Goal: Task Accomplishment & Management: Complete application form

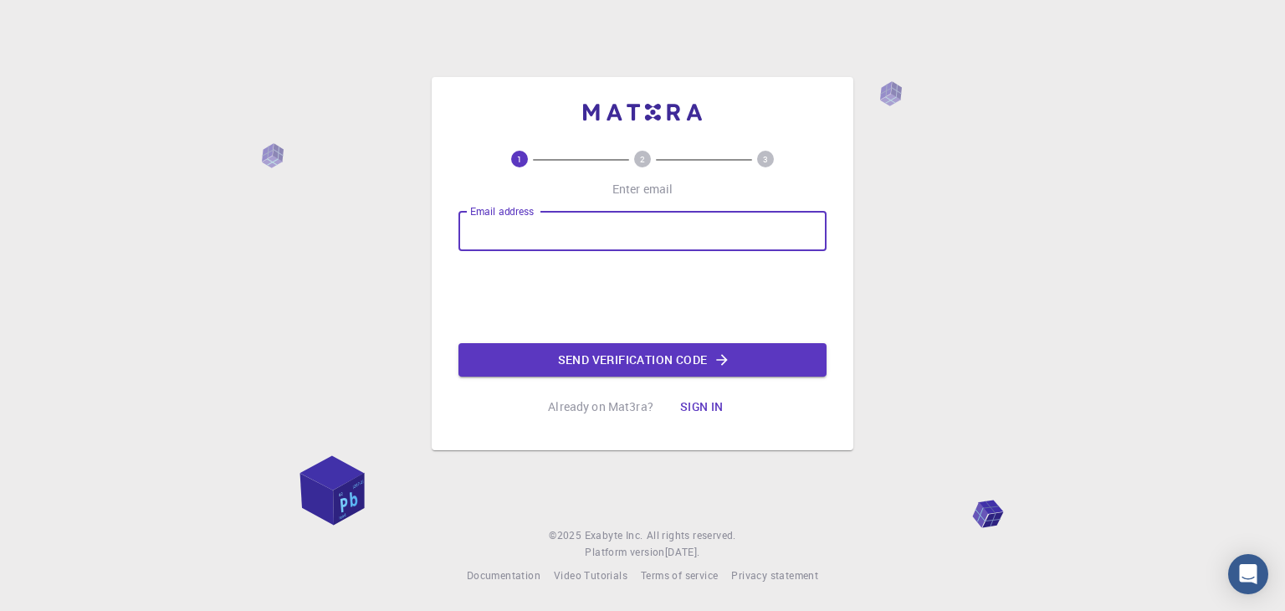
click at [529, 233] on input "Email address" at bounding box center [642, 231] width 368 height 40
type input "[EMAIL_ADDRESS][DOMAIN_NAME]"
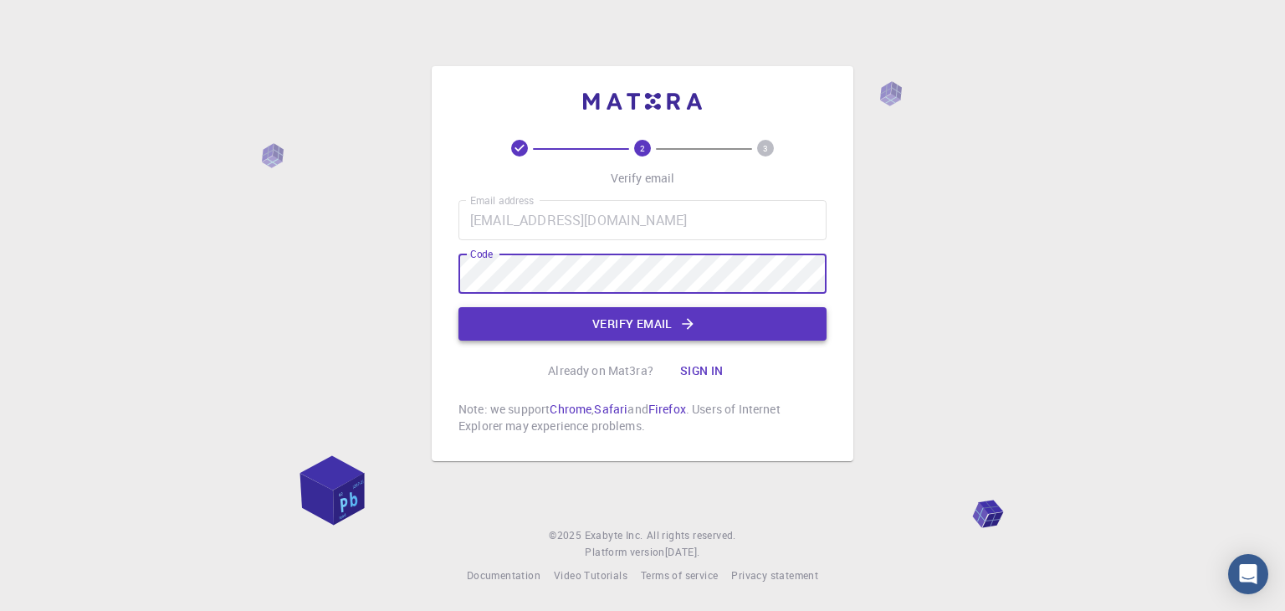
click at [570, 325] on button "Verify email" at bounding box center [642, 323] width 368 height 33
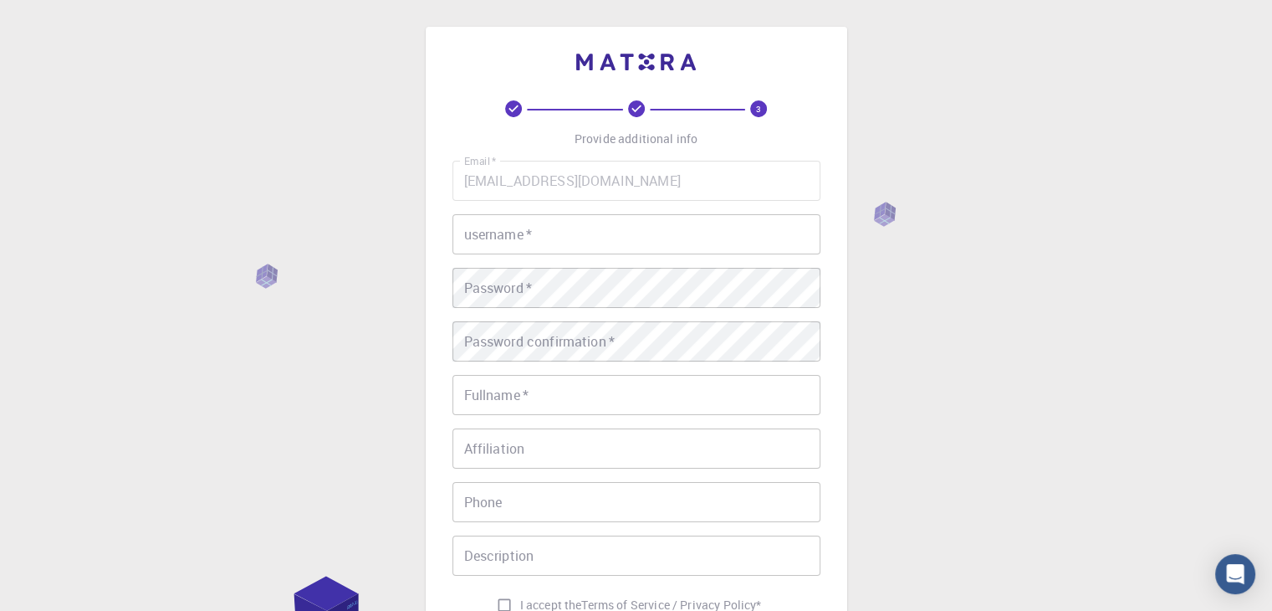
click at [616, 235] on input "username   *" at bounding box center [636, 234] width 368 height 40
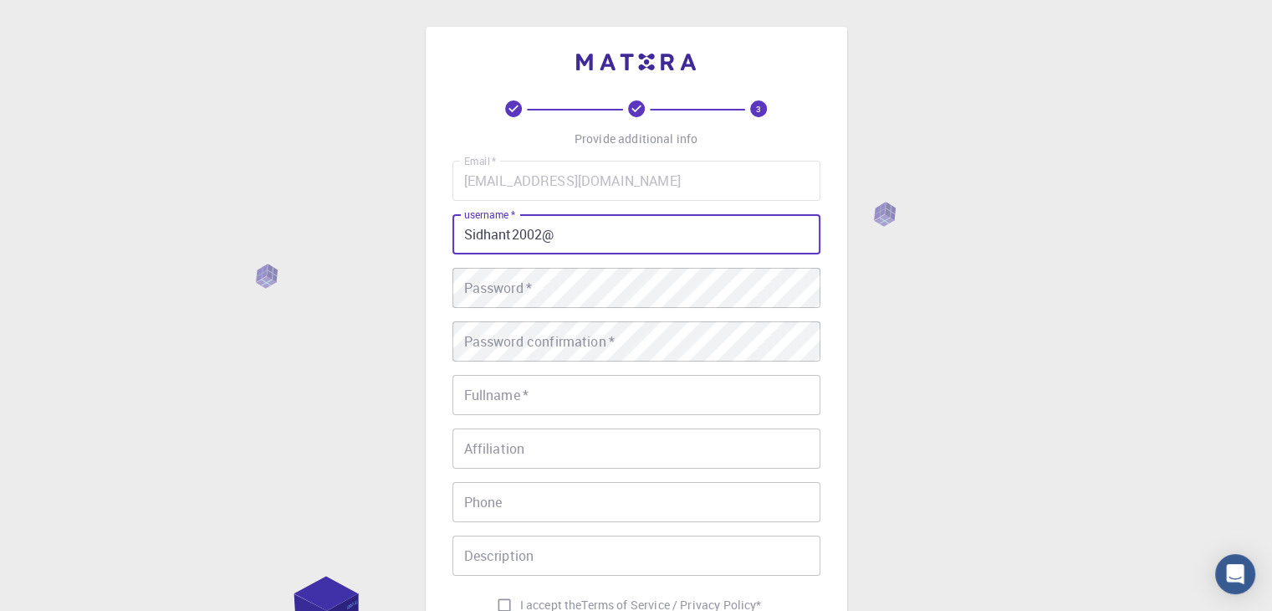
type input "Sidhant2002@"
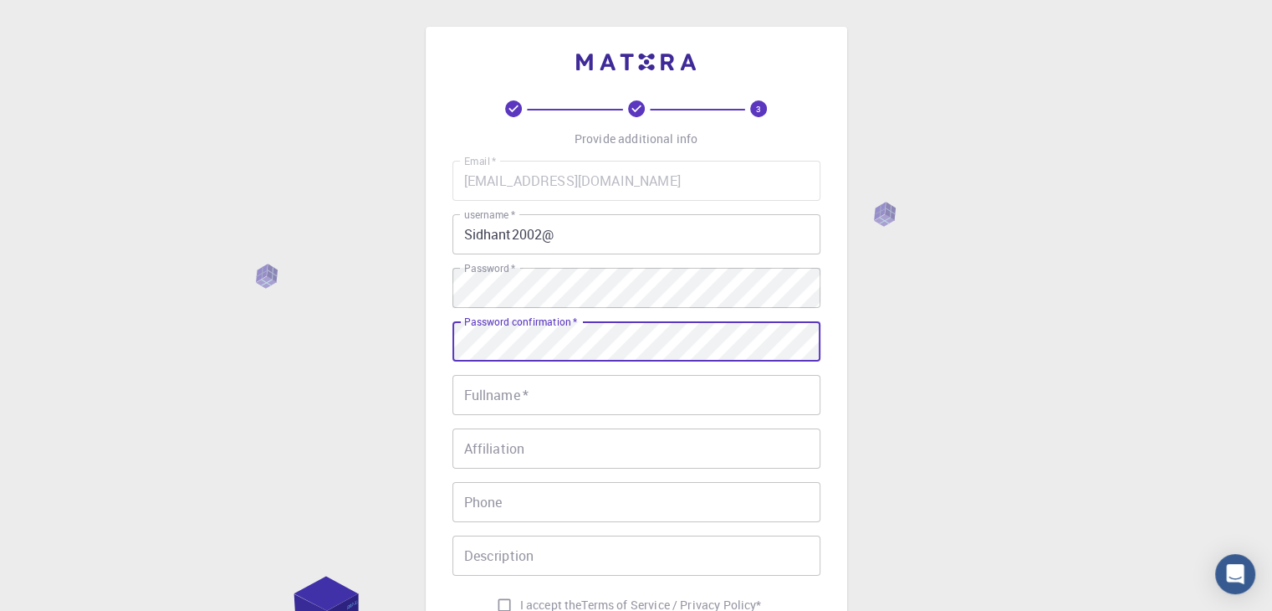
click at [470, 403] on input "Fullname   *" at bounding box center [636, 395] width 368 height 40
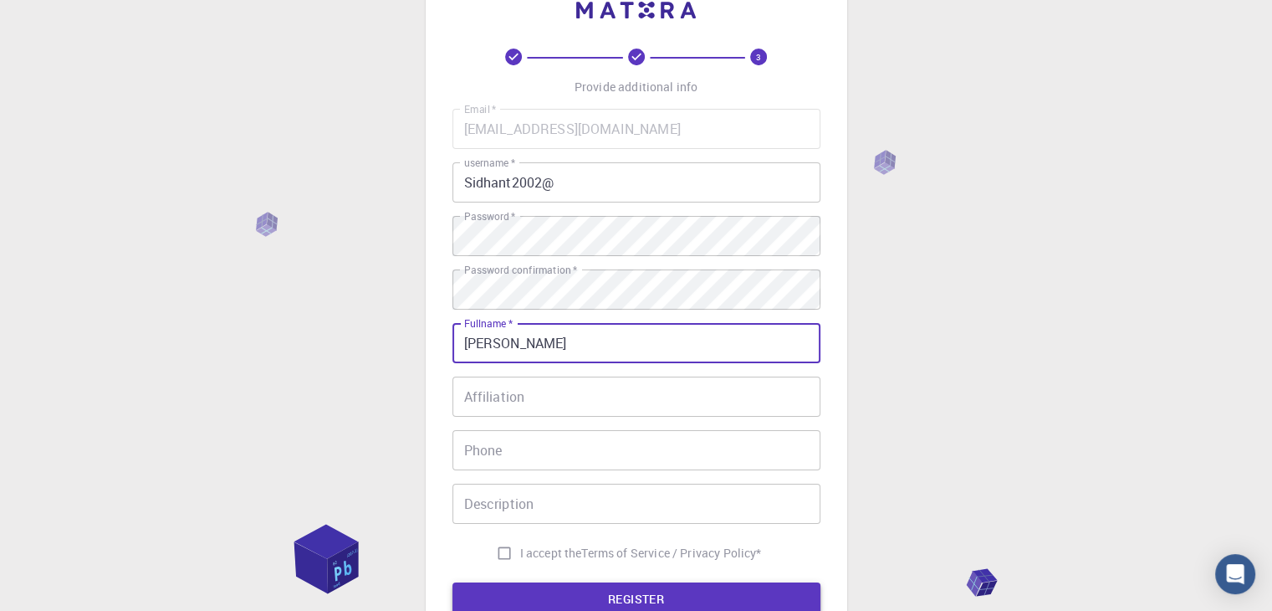
scroll to position [241, 0]
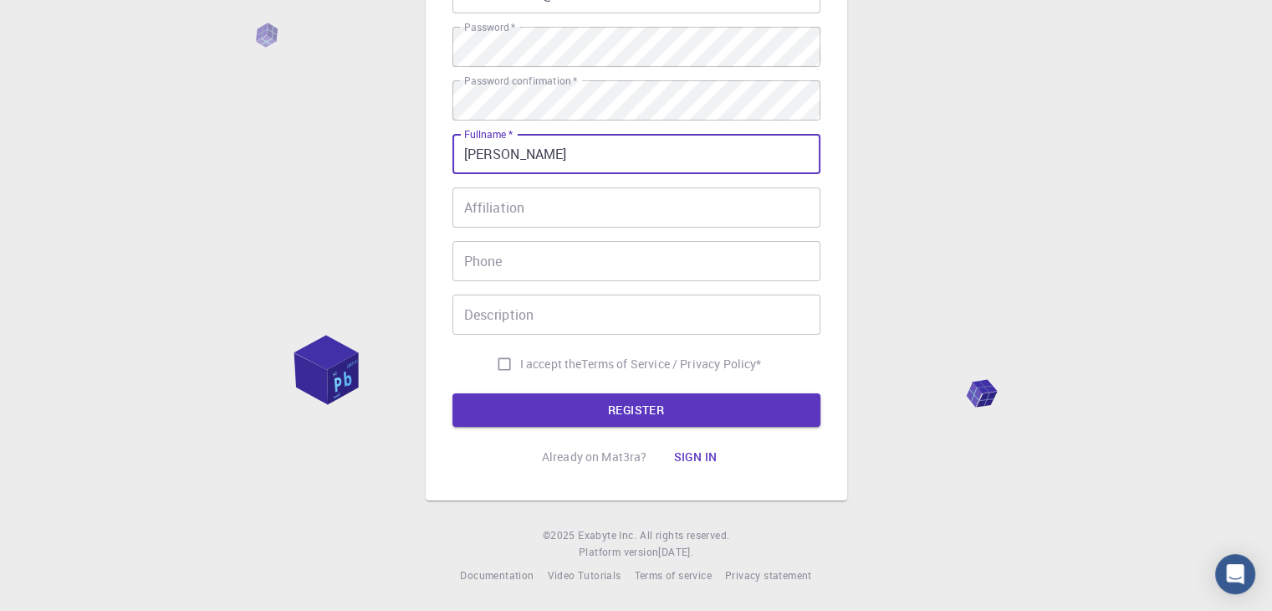
type input "[PERSON_NAME]"
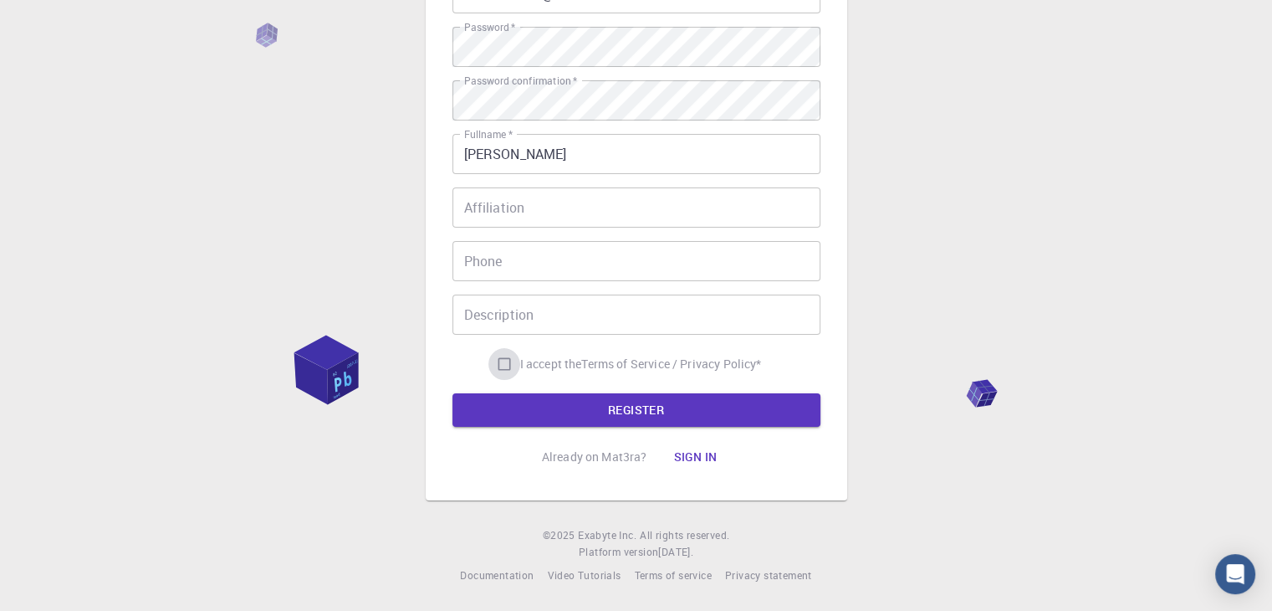
click at [495, 369] on input "I accept the Terms of Service / Privacy Policy *" at bounding box center [504, 364] width 32 height 32
checkbox input "true"
click at [534, 402] on button "REGISTER" at bounding box center [636, 409] width 368 height 33
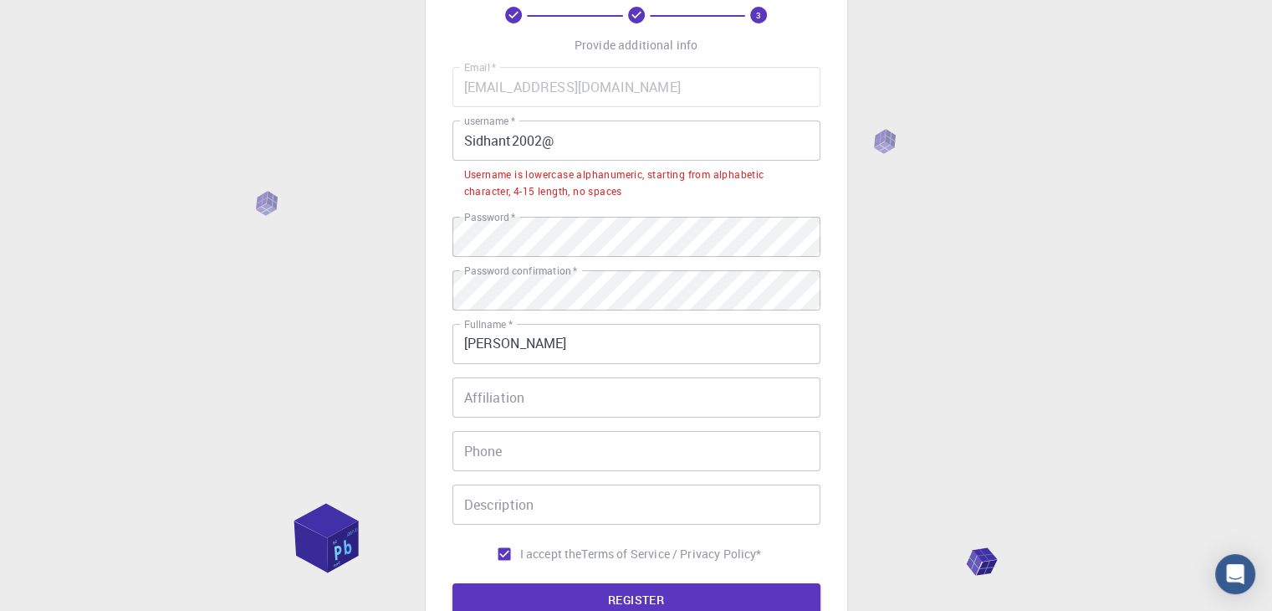
scroll to position [74, 0]
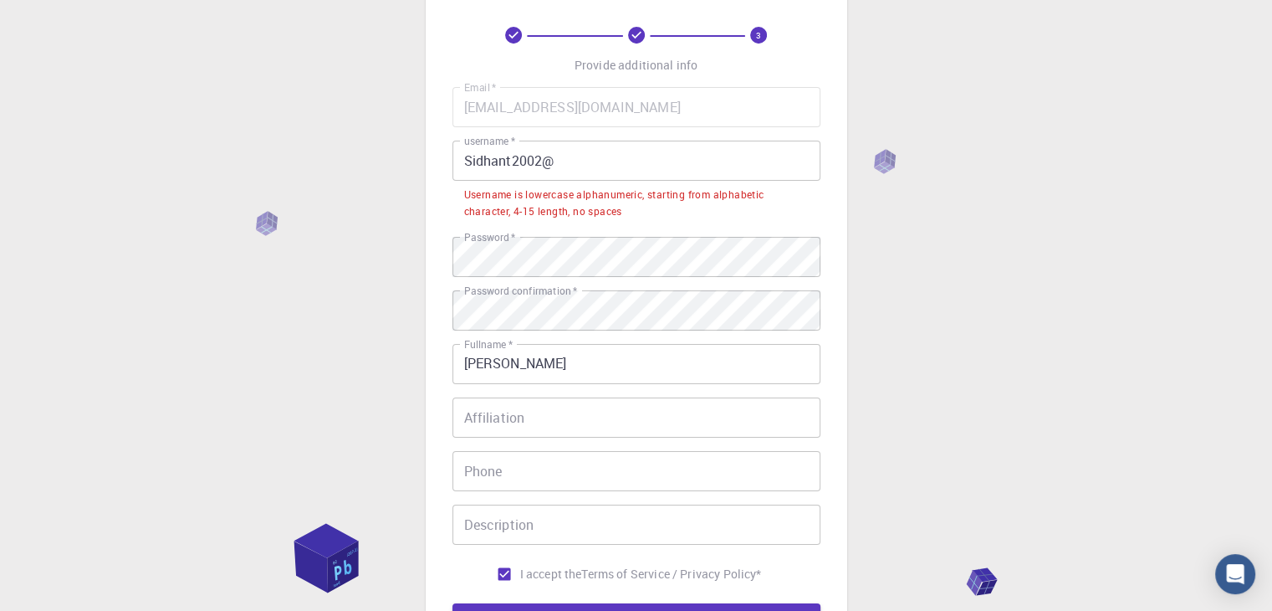
click at [555, 161] on input "Sidhant2002@" at bounding box center [636, 161] width 368 height 40
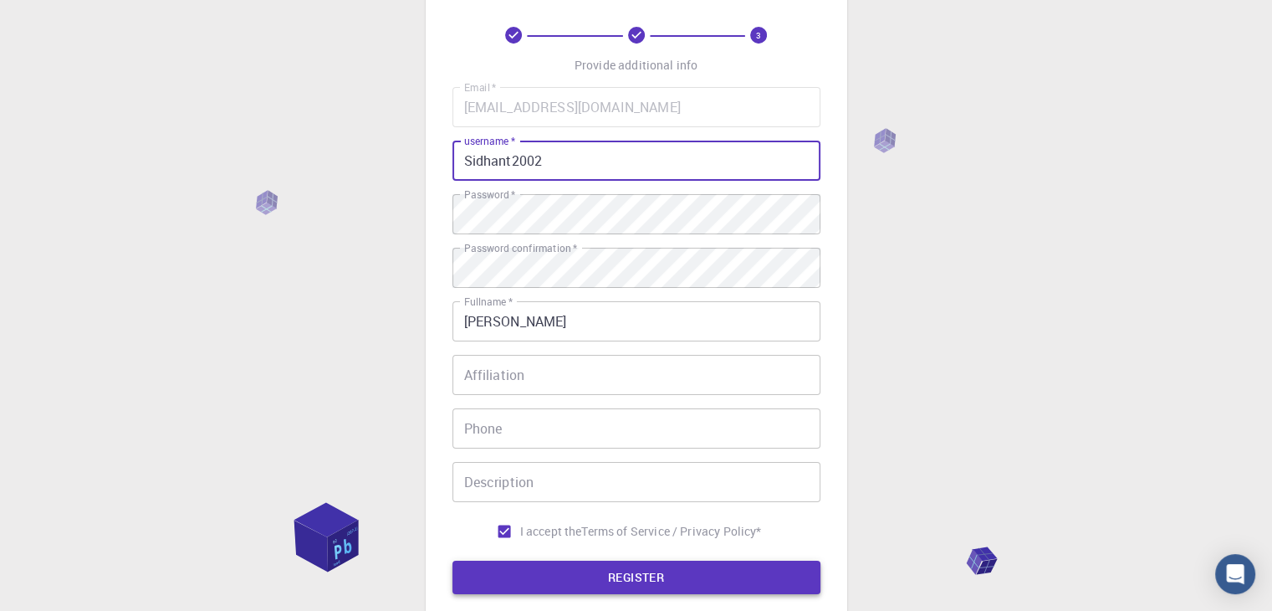
click at [639, 577] on button "REGISTER" at bounding box center [636, 576] width 368 height 33
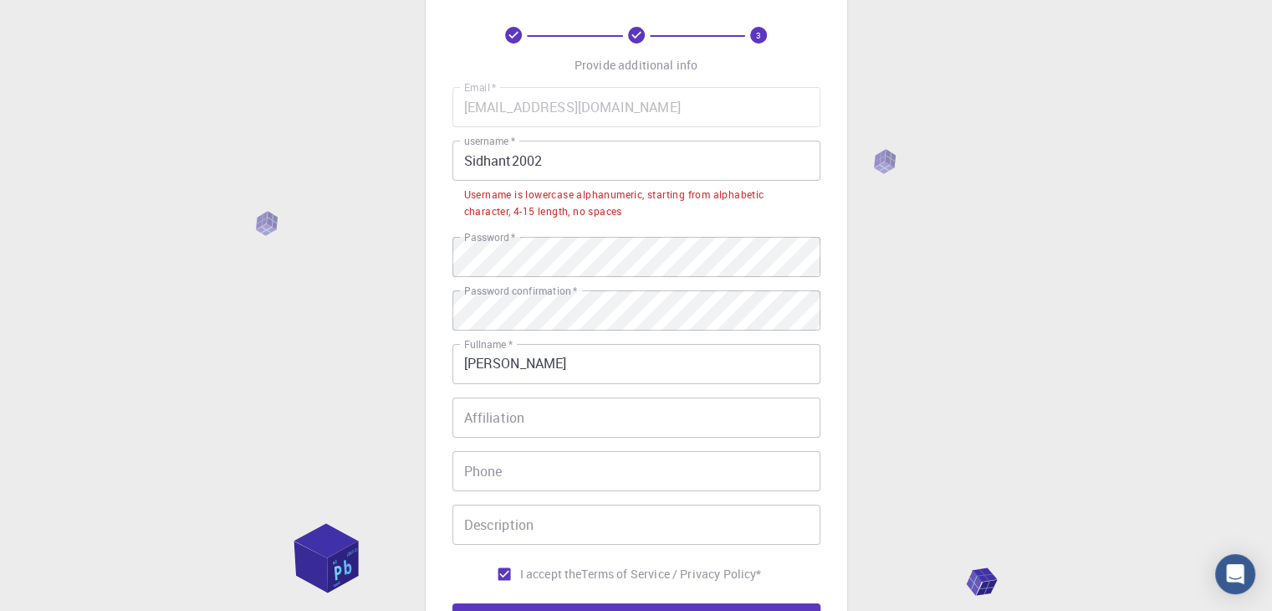
click at [462, 159] on input "Sidhant2002" at bounding box center [636, 161] width 368 height 40
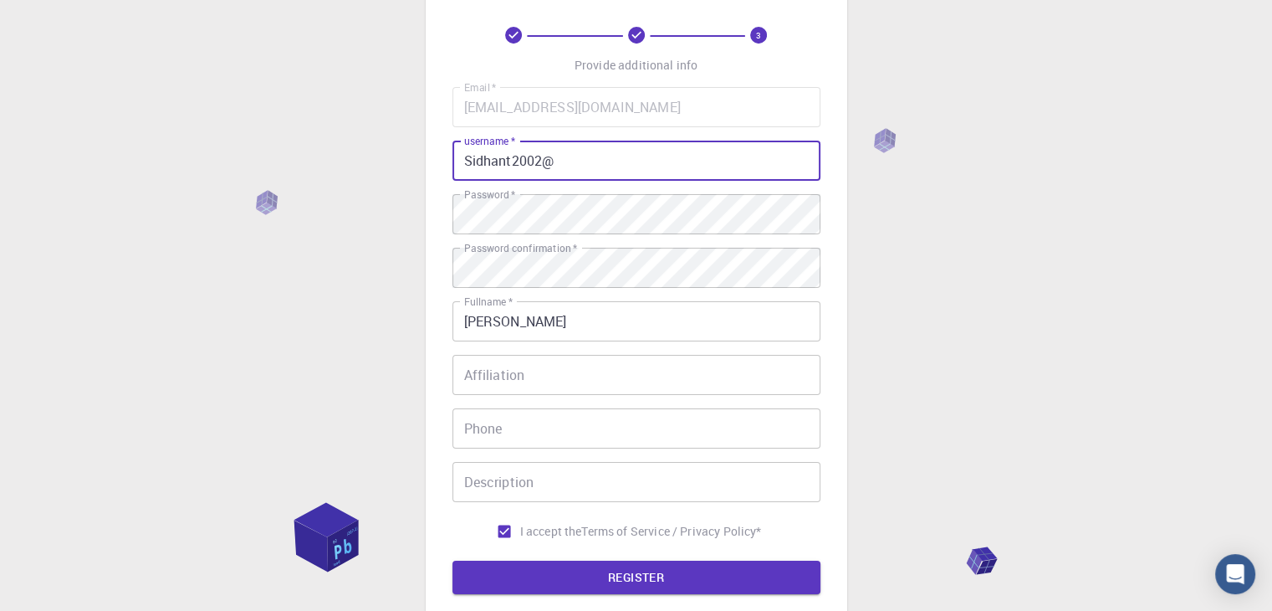
click at [564, 167] on input "Sidhant2002@" at bounding box center [636, 161] width 368 height 40
drag, startPoint x: 560, startPoint y: 166, endPoint x: 539, endPoint y: 171, distance: 21.3
click at [539, 171] on input "Sidhant2002@" at bounding box center [636, 161] width 368 height 40
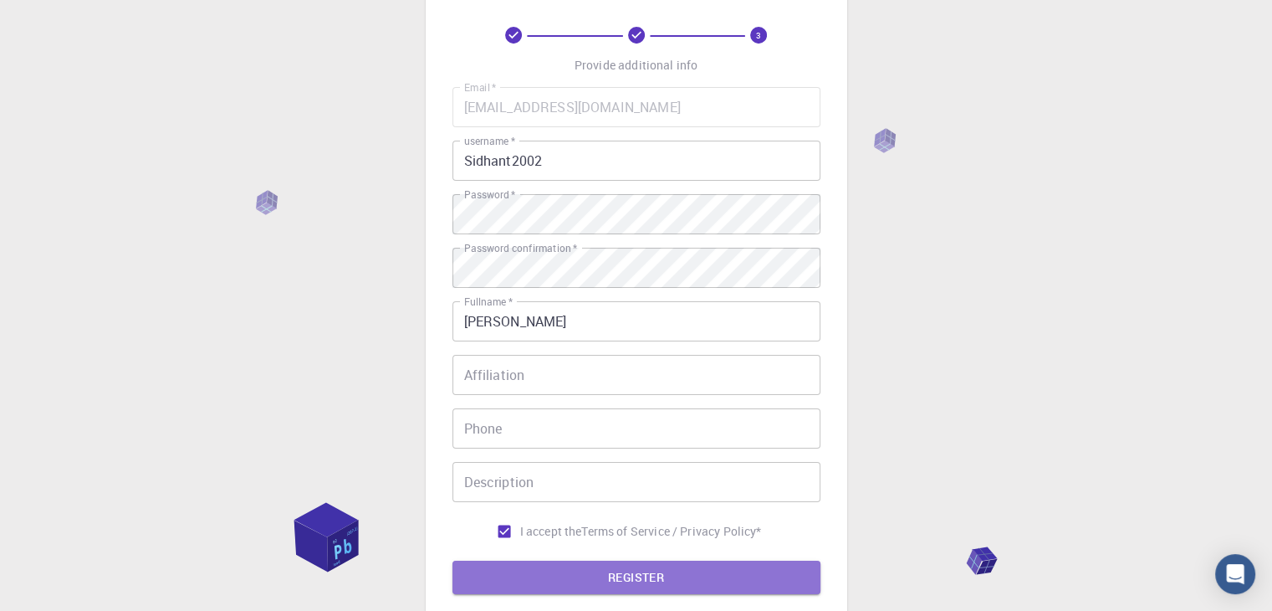
click at [560, 572] on button "REGISTER" at bounding box center [636, 576] width 368 height 33
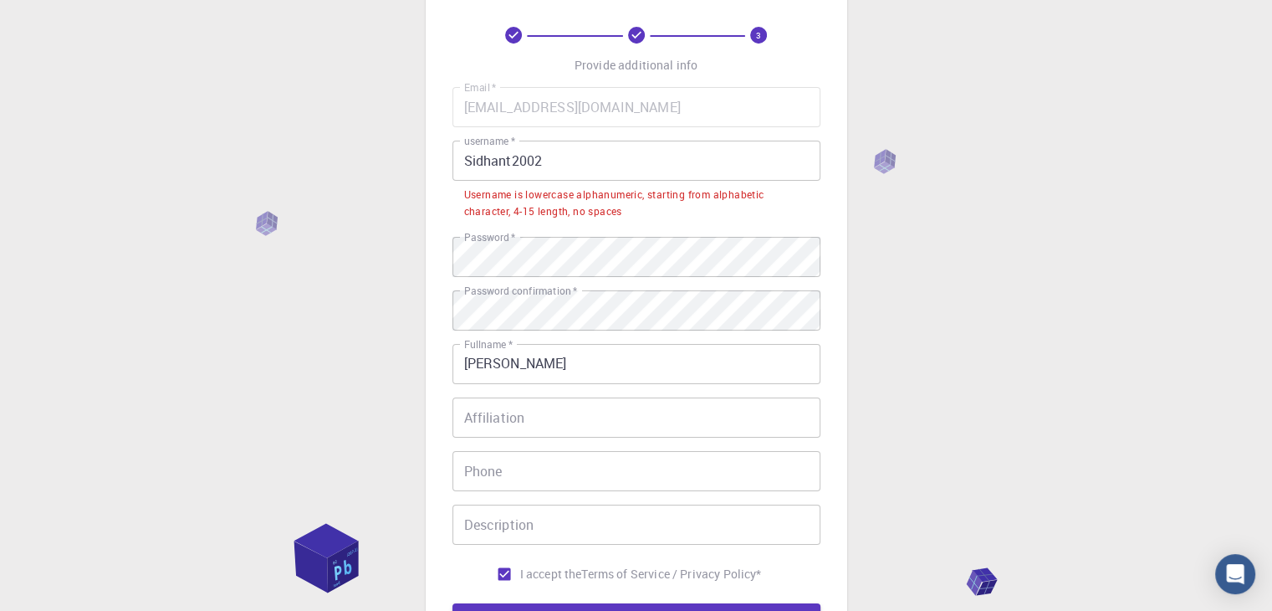
click at [471, 160] on input "Sidhant2002" at bounding box center [636, 161] width 368 height 40
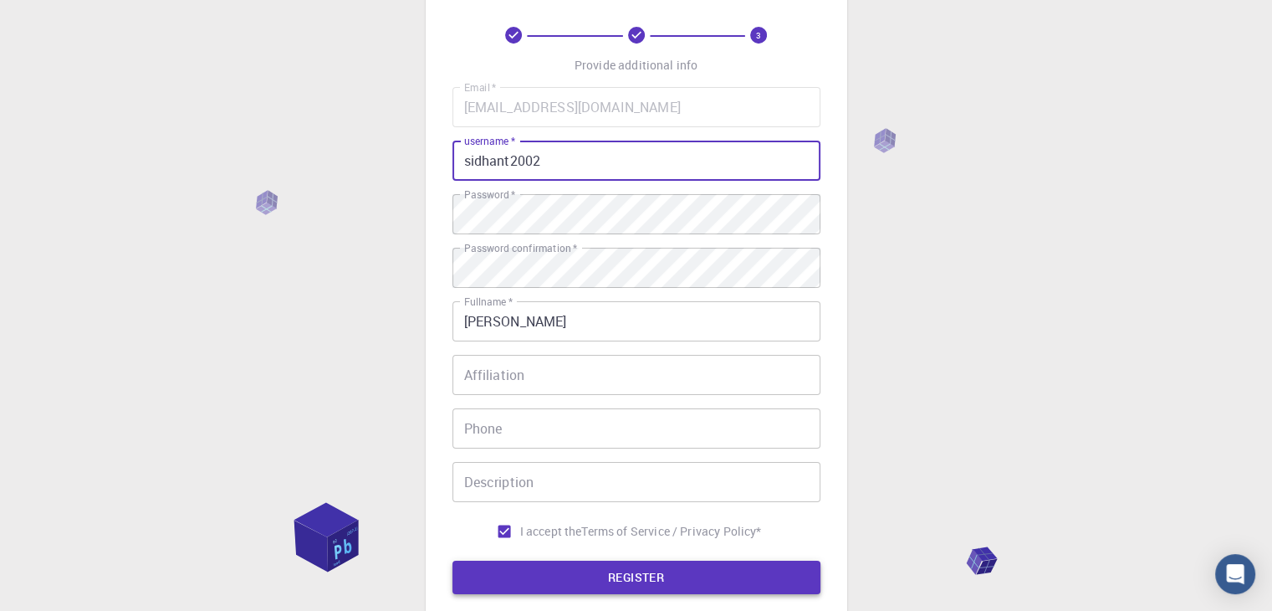
type input "sidhant2002"
click at [599, 570] on button "REGISTER" at bounding box center [636, 576] width 368 height 33
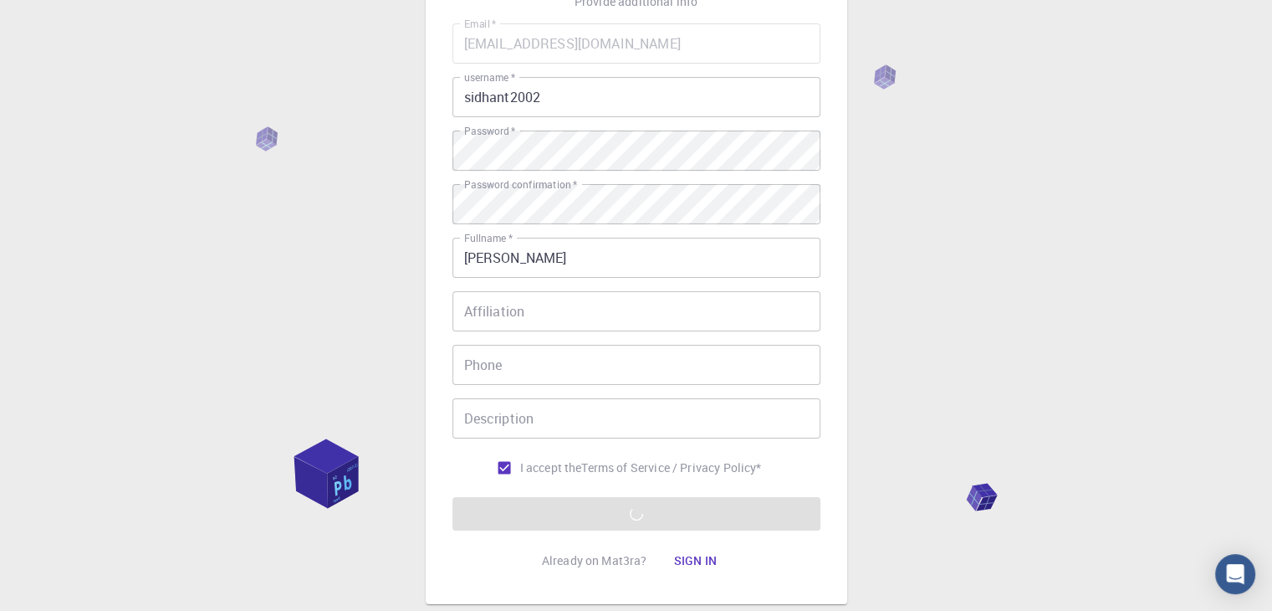
scroll to position [241, 0]
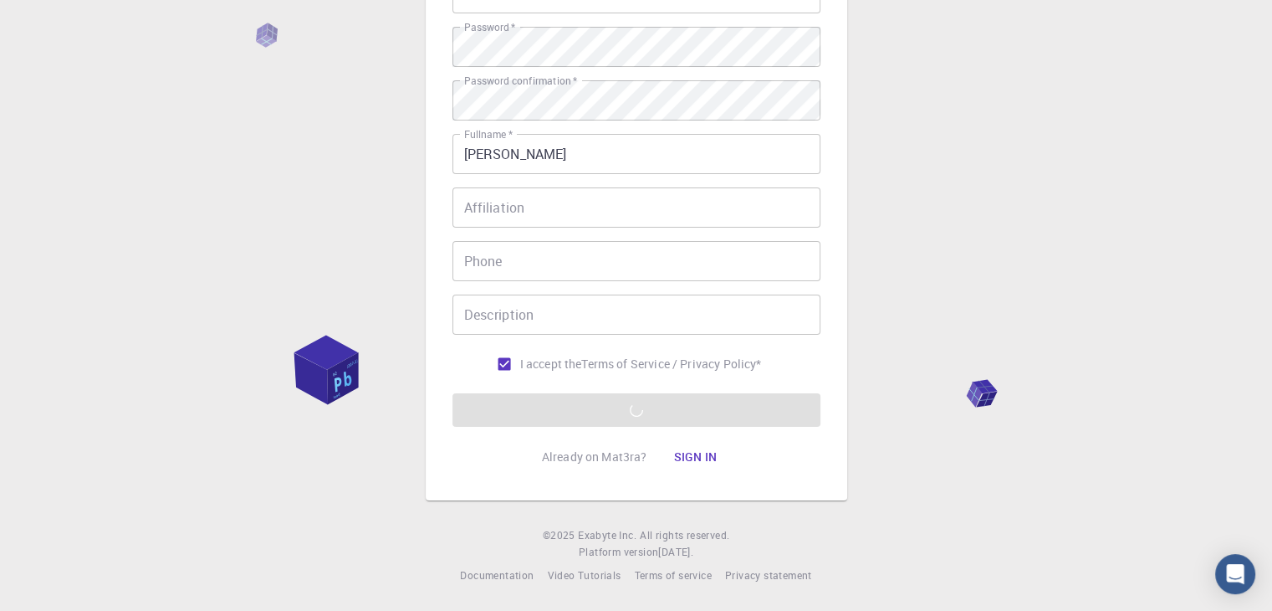
drag, startPoint x: 984, startPoint y: 395, endPoint x: 1020, endPoint y: 513, distance: 123.5
click at [1017, 526] on div "3 Provide additional info Email   * [EMAIL_ADDRESS][DOMAIN_NAME] Email   * user…" at bounding box center [636, 184] width 1272 height 851
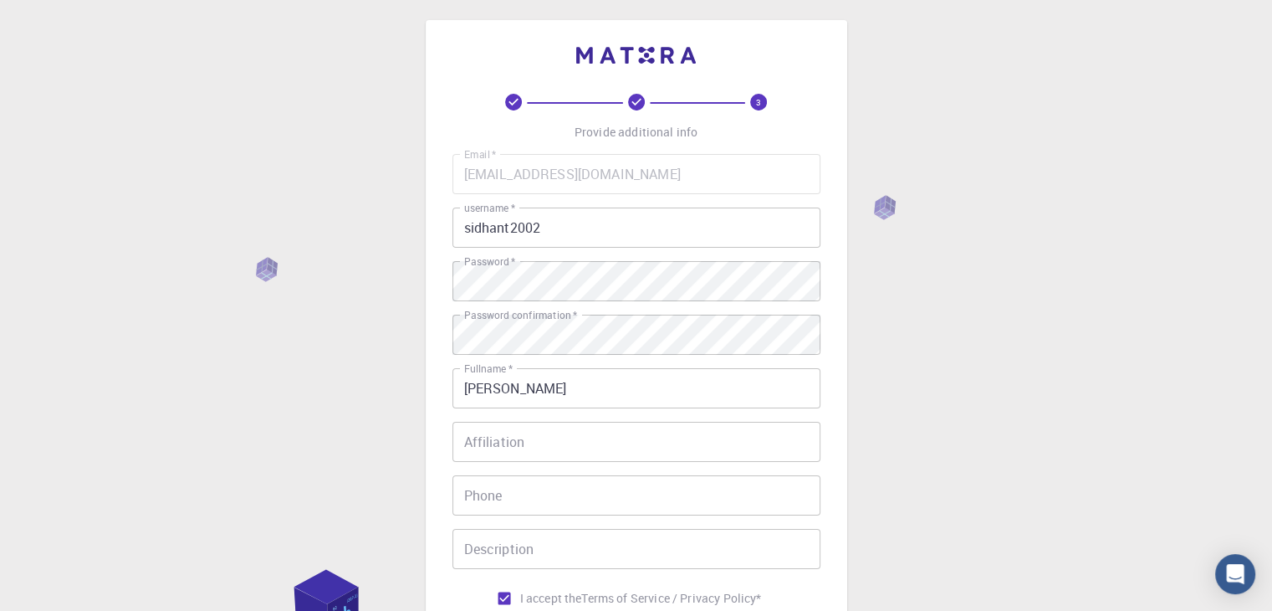
scroll to position [0, 0]
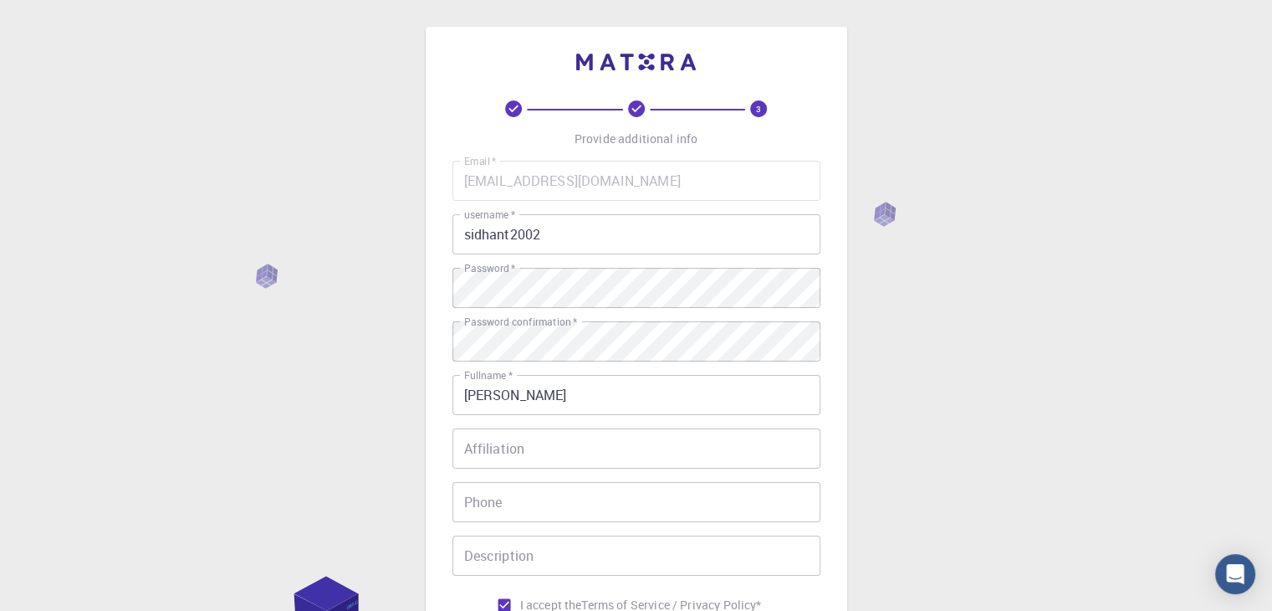
click at [917, 493] on div "3 Provide additional info Email   * [EMAIL_ADDRESS][DOMAIN_NAME] Email   * user…" at bounding box center [636, 425] width 1272 height 851
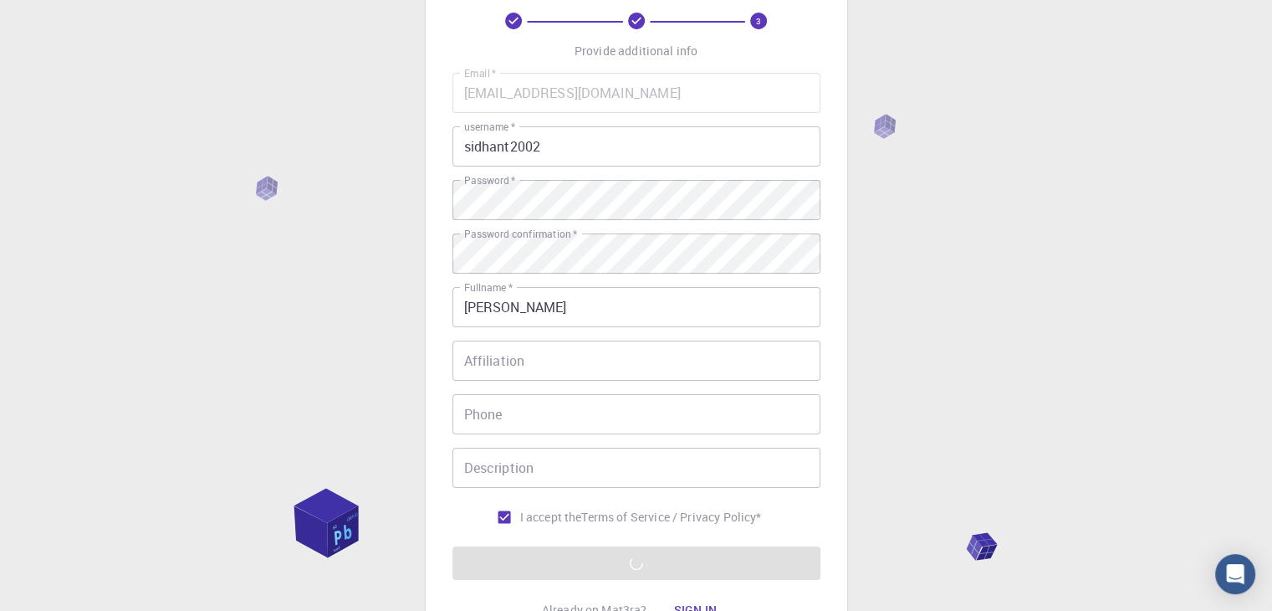
scroll to position [241, 0]
